Goal: Book appointment/travel/reservation

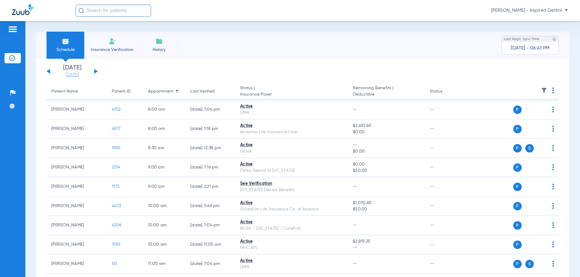
click at [75, 74] on link "[DATE]" at bounding box center [72, 75] width 36 height 6
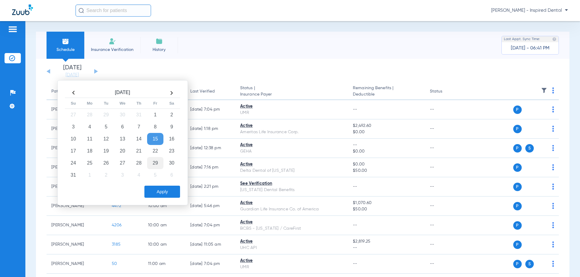
click at [157, 160] on td "29" at bounding box center [155, 163] width 16 height 12
click at [166, 194] on button "Apply" at bounding box center [162, 192] width 36 height 12
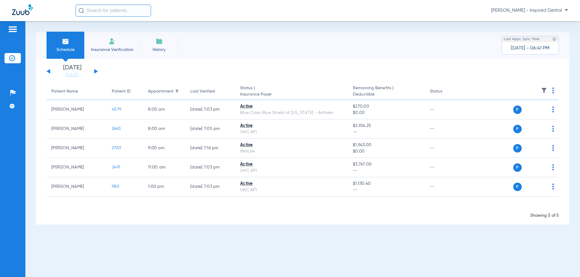
click at [51, 72] on div "[DATE] [DATE] [DATE] [DATE] [DATE] [DATE] [DATE] [DATE] [DATE] [DATE] [DATE] [D…" at bounding box center [72, 71] width 51 height 13
click at [49, 72] on button at bounding box center [49, 71] width 4 height 5
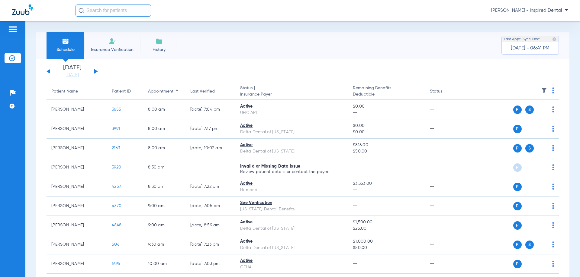
click at [48, 72] on button at bounding box center [49, 71] width 4 height 5
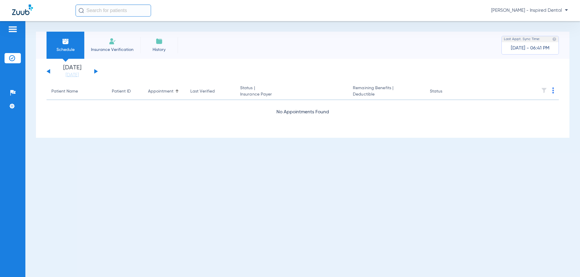
click at [48, 72] on button at bounding box center [49, 71] width 4 height 5
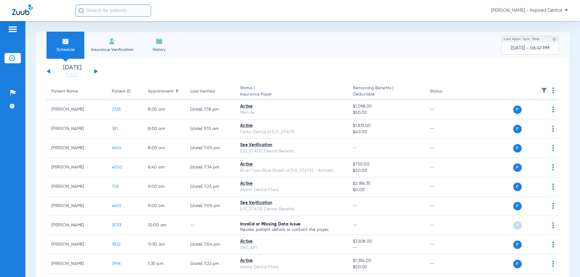
click at [98, 68] on app-single-date-navigator "[DATE] [DATE] [DATE] [DATE] [DATE] [DATE] [DATE] [DATE] [DATE] [DATE] [DATE] [D…" at bounding box center [303, 71] width 512 height 13
click at [97, 73] on div "[DATE] [DATE] [DATE] [DATE] [DATE] [DATE] [DATE] [DATE] [DATE] [DATE] [DATE] [D…" at bounding box center [72, 71] width 51 height 13
click at [95, 70] on button at bounding box center [96, 71] width 4 height 5
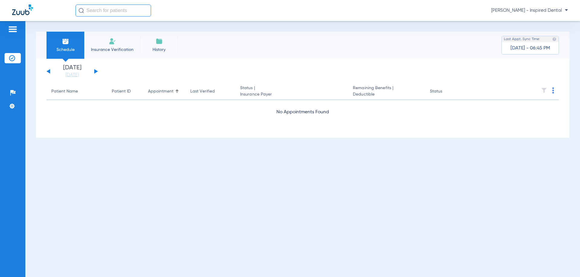
click at [47, 72] on div "[DATE] [DATE] [DATE] [DATE] [DATE] [DATE] [DATE] [DATE] [DATE] [DATE] [DATE] [D…" at bounding box center [72, 71] width 51 height 13
click at [48, 71] on button at bounding box center [49, 71] width 4 height 5
